Goal: Obtain resource: Download file/media

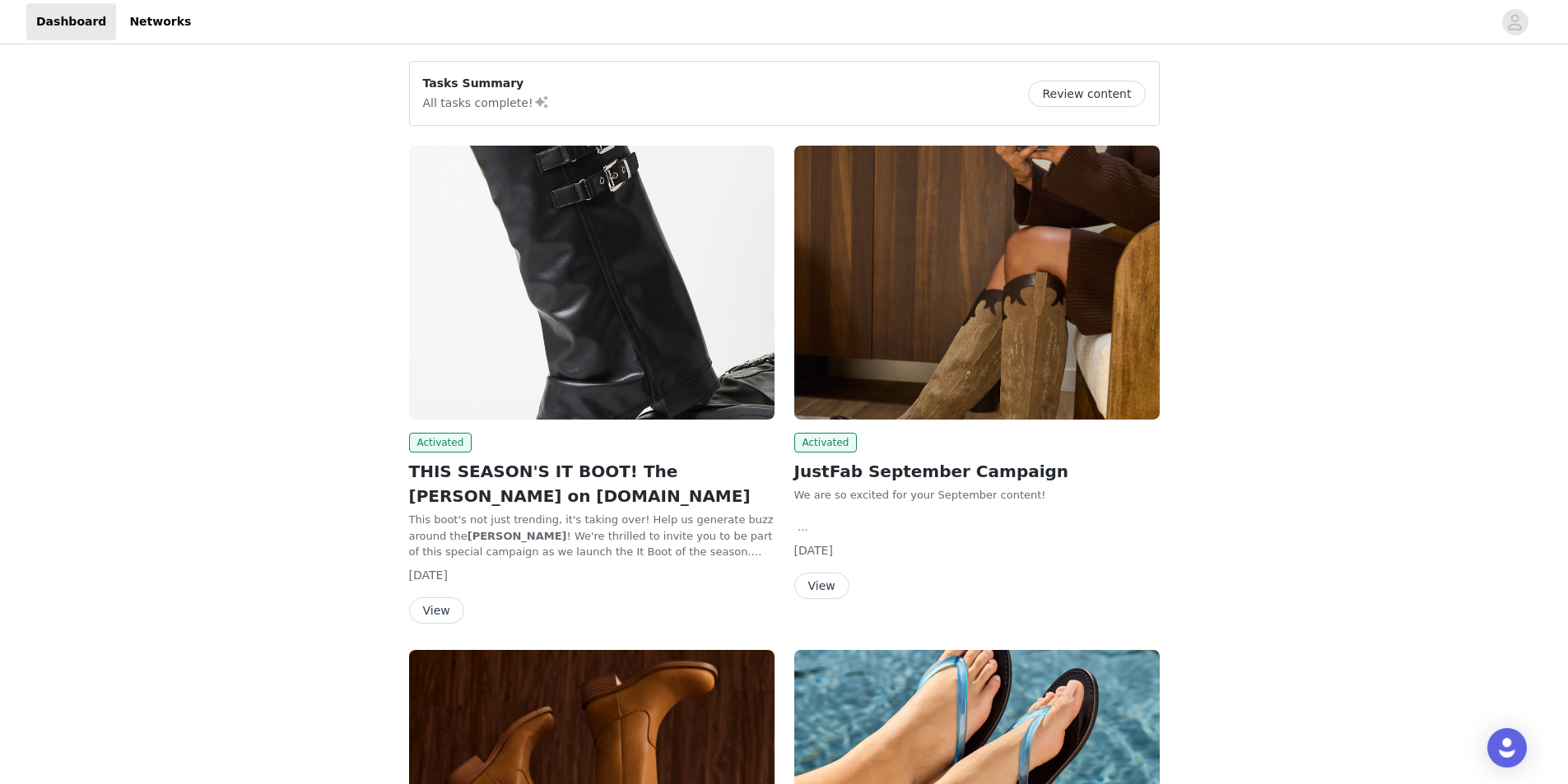
click at [820, 580] on button "View" at bounding box center [821, 585] width 55 height 26
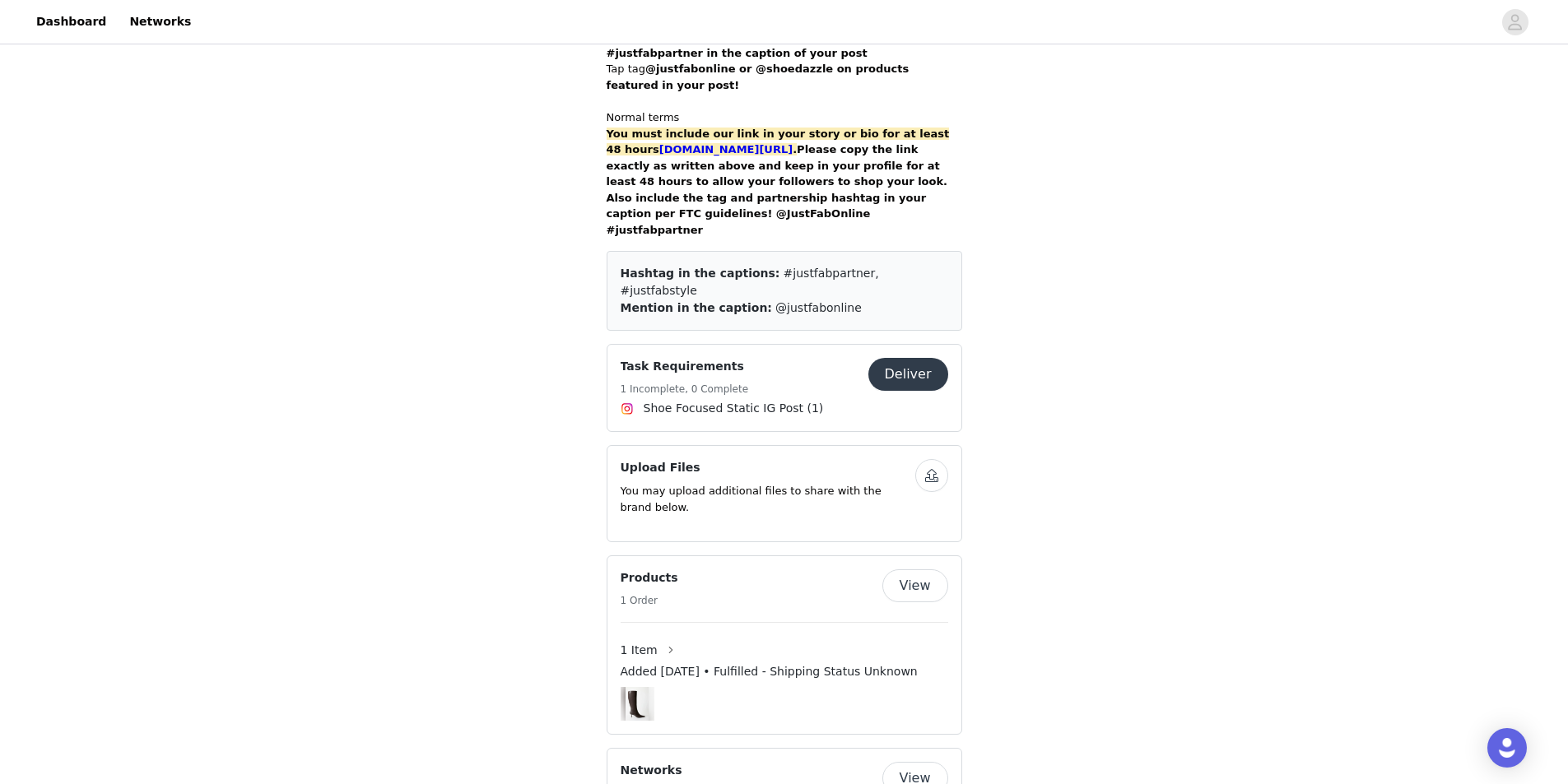
scroll to position [1070, 0]
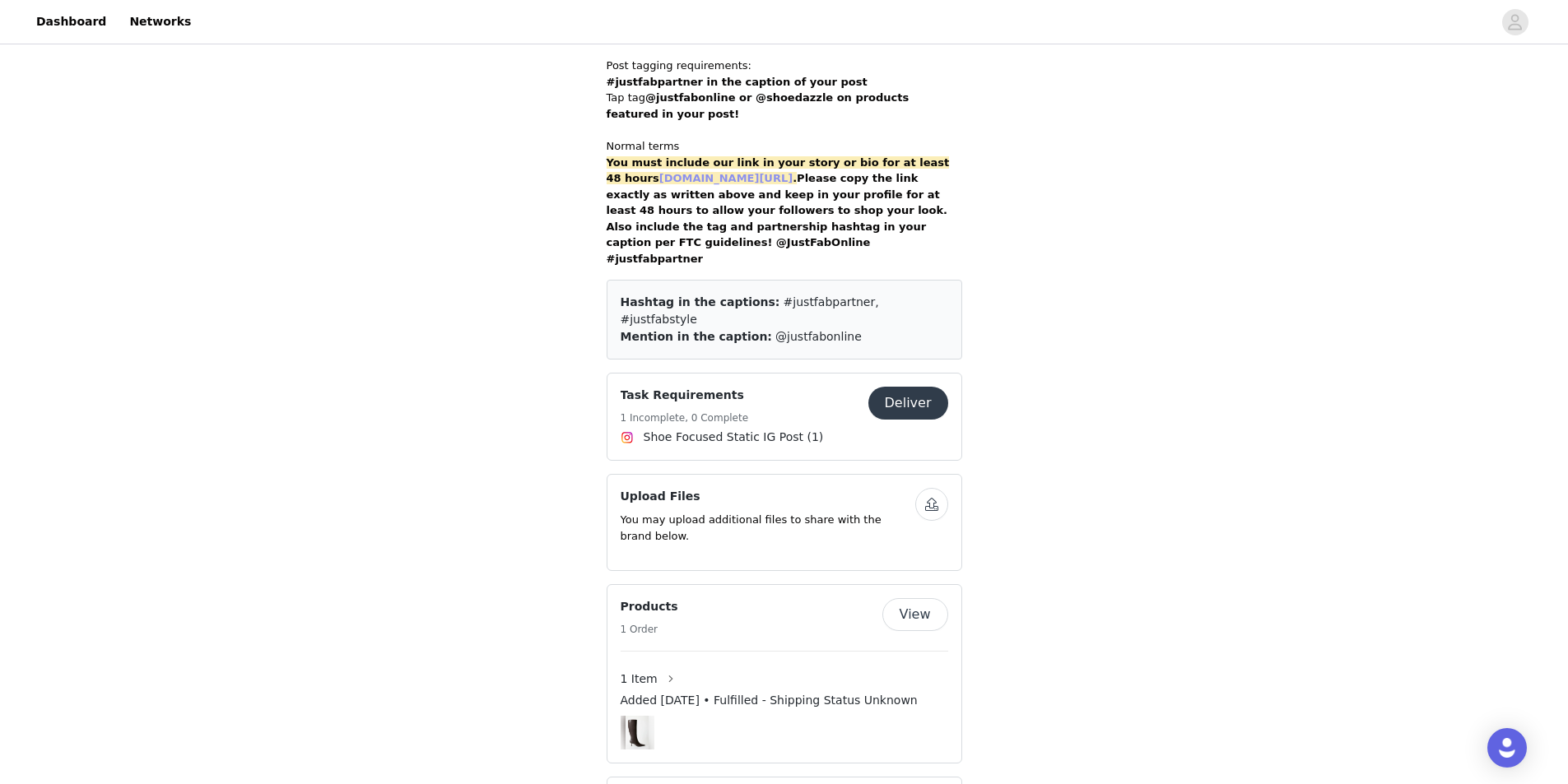
click at [739, 172] on link "[DOMAIN_NAME][URL]" at bounding box center [726, 178] width 133 height 13
drag, startPoint x: 739, startPoint y: 144, endPoint x: 484, endPoint y: 216, distance: 265.0
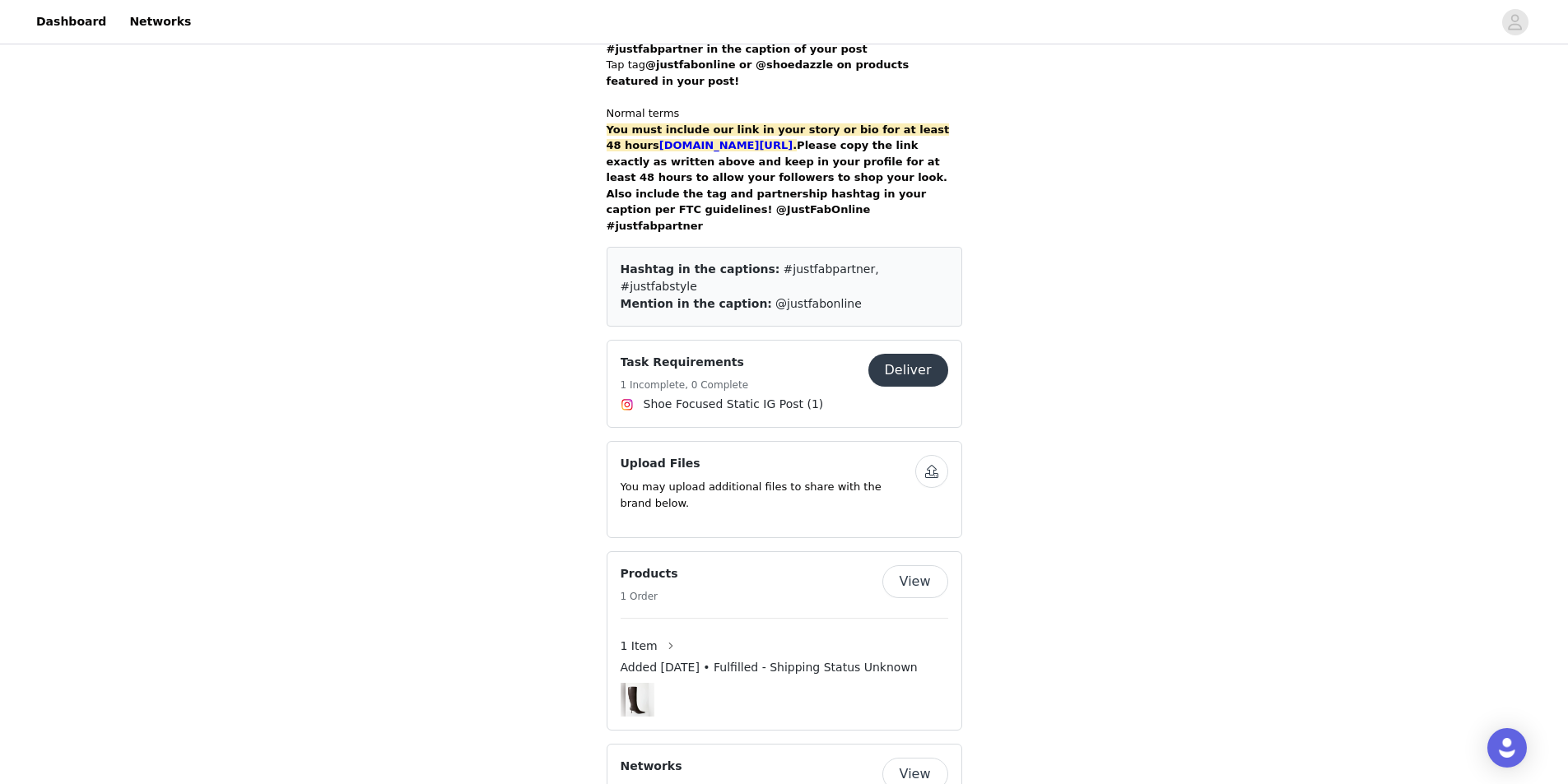
scroll to position [1073, 0]
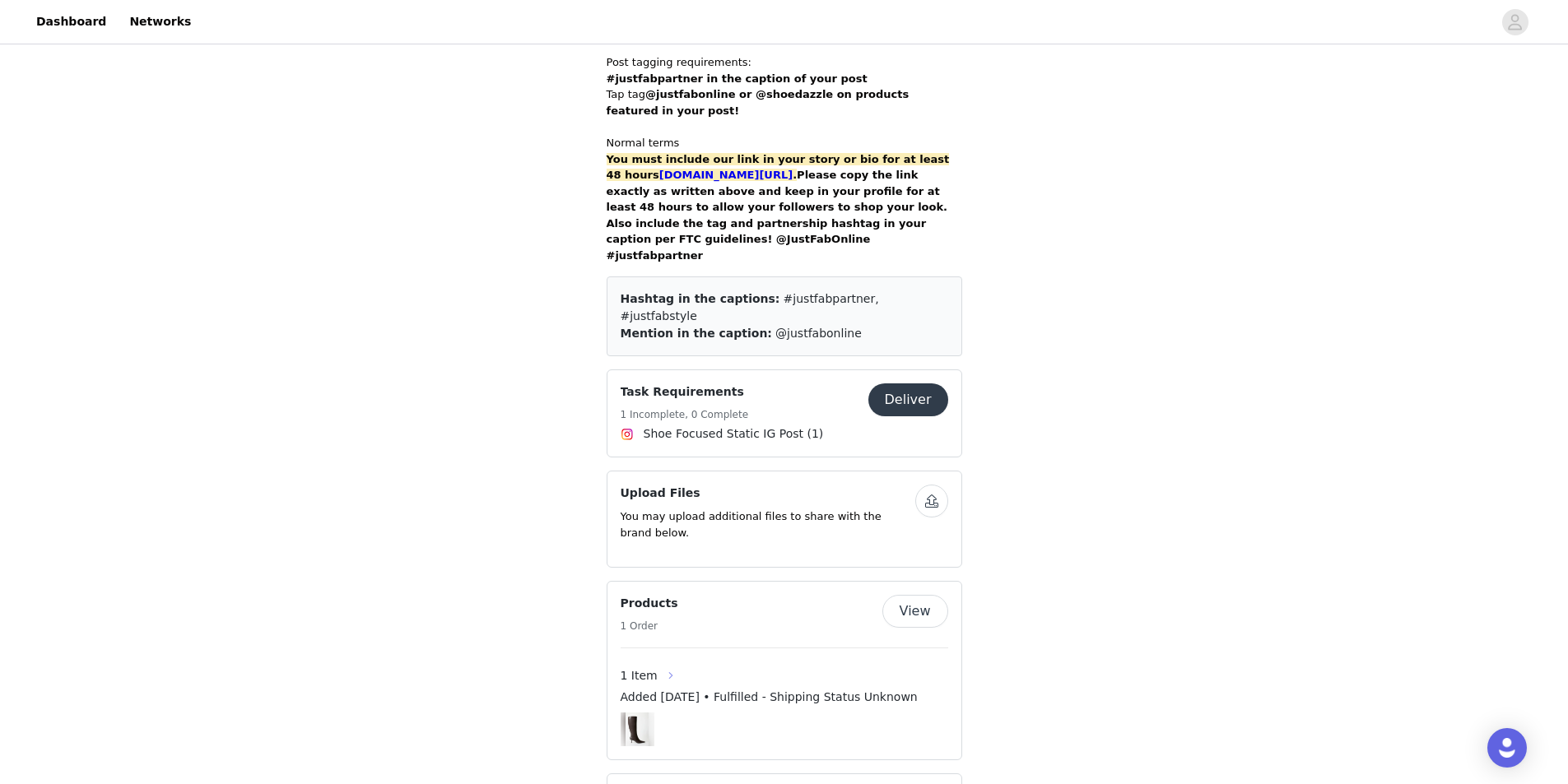
click at [660, 663] on button "button" at bounding box center [670, 675] width 26 height 26
